Goal: Task Accomplishment & Management: Complete application form

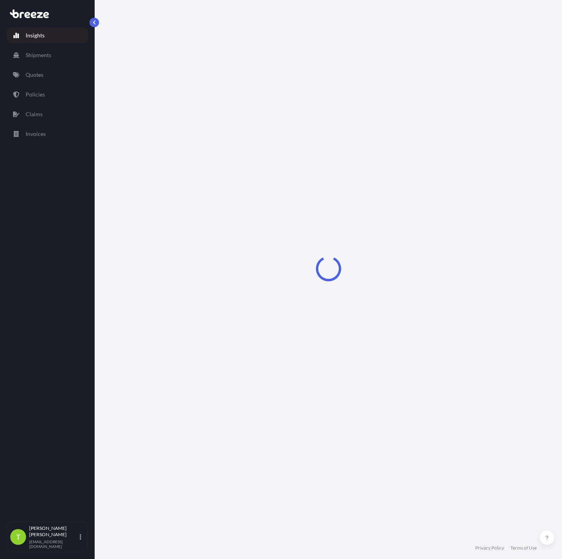
select select "2025"
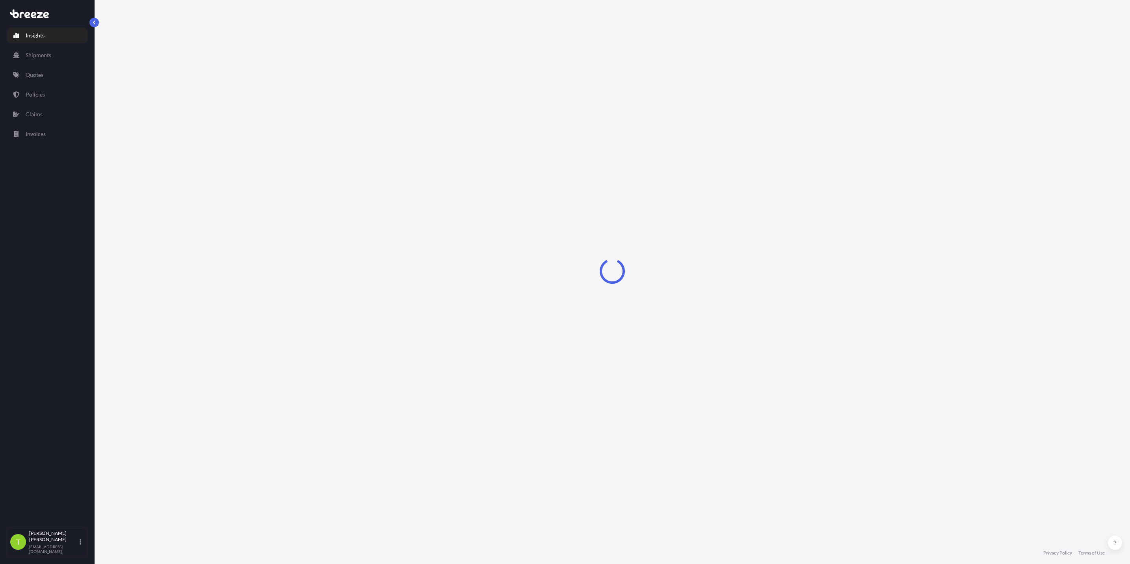
select select "2025"
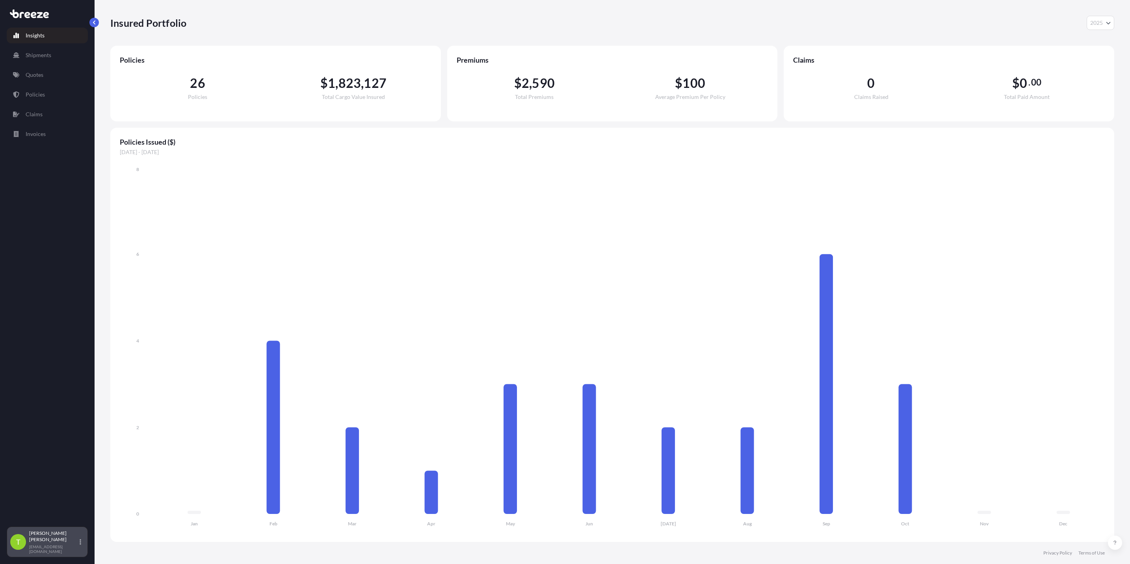
click at [39, 546] on div "Tyler Decker tdecker@sovlog.com" at bounding box center [56, 542] width 55 height 24
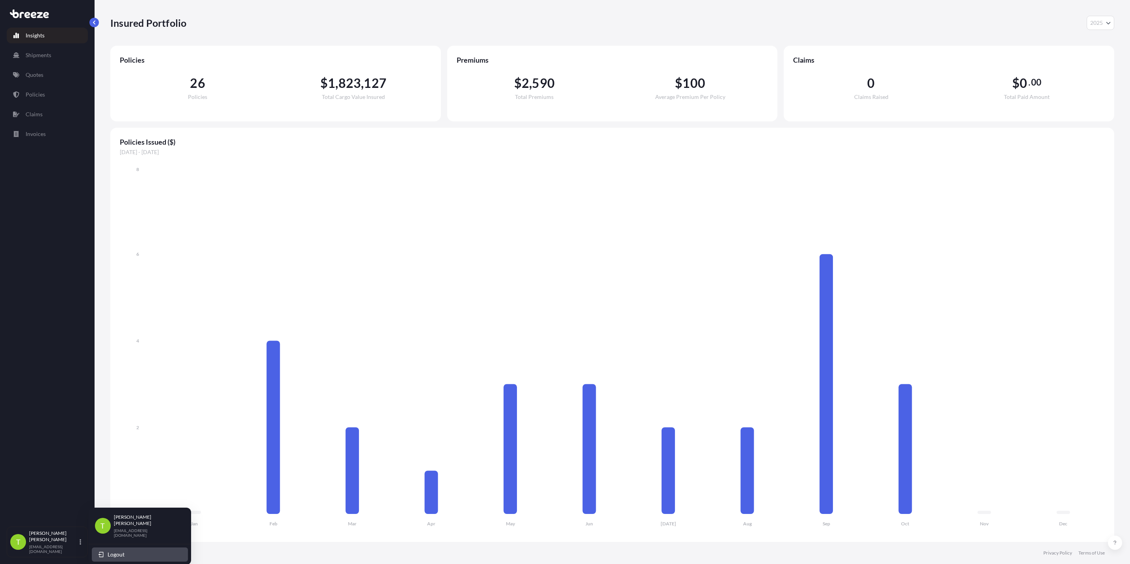
click at [117, 551] on span "Logout" at bounding box center [116, 555] width 17 height 8
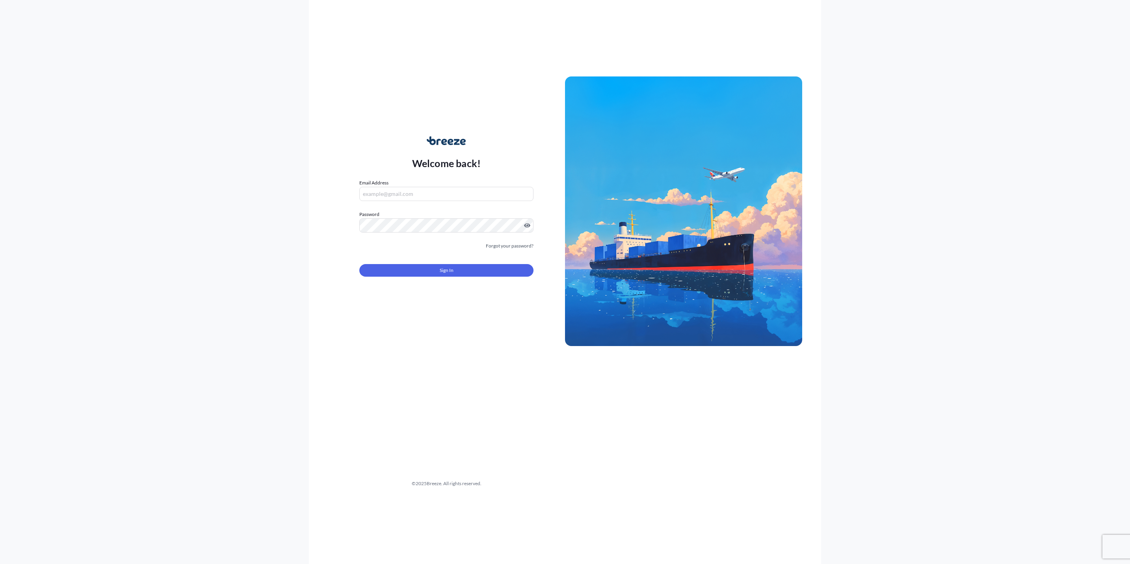
type input "[EMAIL_ADDRESS][DOMAIN_NAME]"
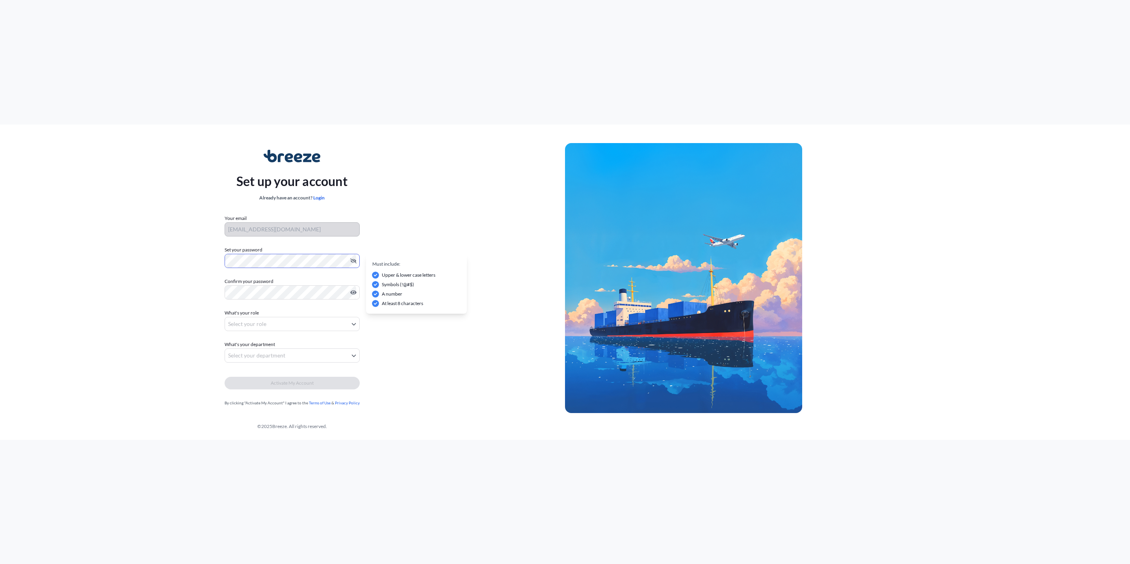
click at [199, 266] on div "Set up your account Already have an account? Login Your email mribeiro@sovlog.c…" at bounding box center [292, 278] width 546 height 289
click at [283, 320] on body "Set up your account Already have an account? Login Your email mribeiro@sovlog.c…" at bounding box center [565, 282] width 1130 height 564
click at [264, 356] on div "Manager/Supervisor" at bounding box center [292, 358] width 126 height 14
select select "manager/supervisor"
click at [264, 354] on body "Set up your account Already have an account? Login Your email mribeiro@sovlog.c…" at bounding box center [565, 282] width 1130 height 564
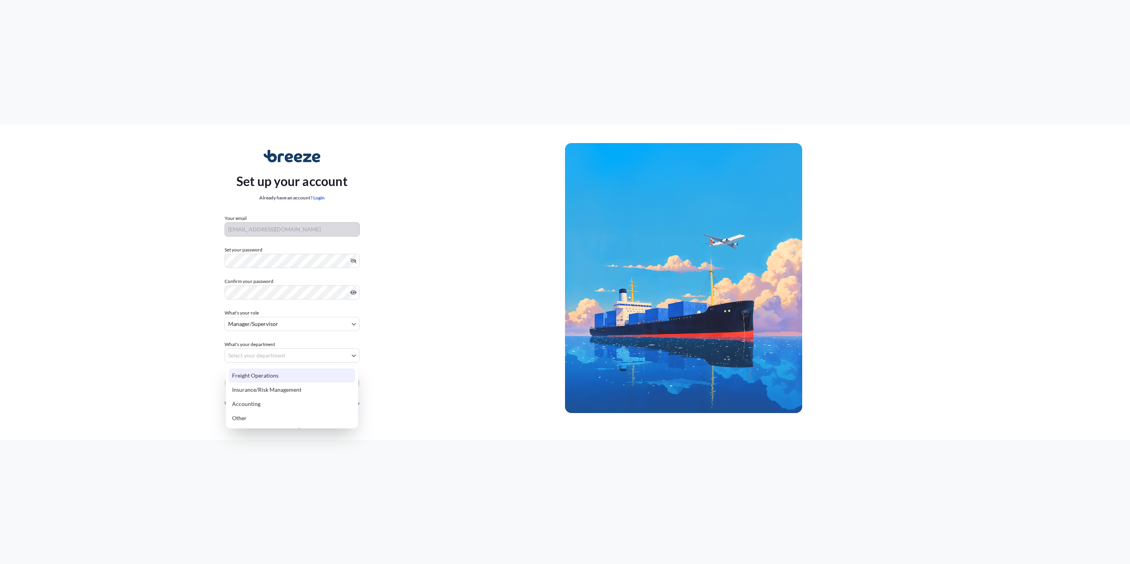
click at [268, 374] on div "Freight Operations" at bounding box center [292, 376] width 126 height 14
select select "freight operations"
click at [205, 257] on div "Set up your account Already have an account? Login Your email mribeiro@sovlog.c…" at bounding box center [292, 278] width 546 height 289
click at [290, 381] on span "Activate My Account" at bounding box center [292, 383] width 43 height 8
